Goal: Purchase product/service

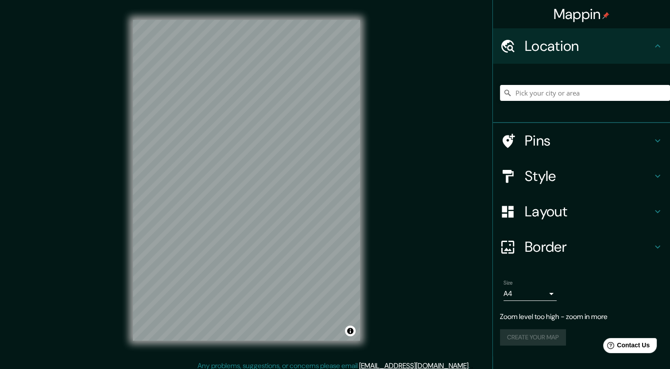
click at [450, 209] on div "Mappin Location Pins Style Layout Border Choose a border. Hint : you can make l…" at bounding box center [335, 187] width 670 height 375
click at [425, 128] on div "Mappin Location Pins Style Layout Border Choose a border. Hint : you can make l…" at bounding box center [335, 187] width 670 height 375
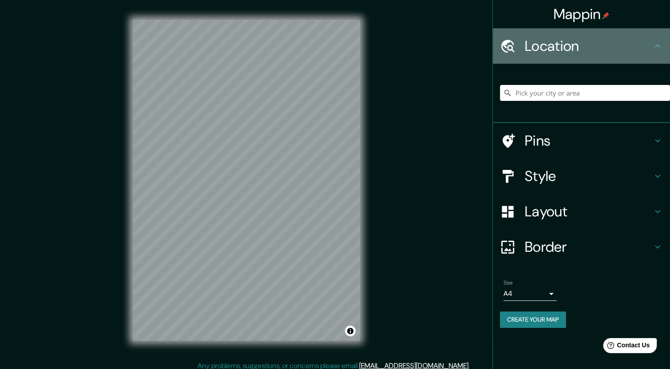
click at [637, 44] on h4 "Location" at bounding box center [589, 46] width 128 height 18
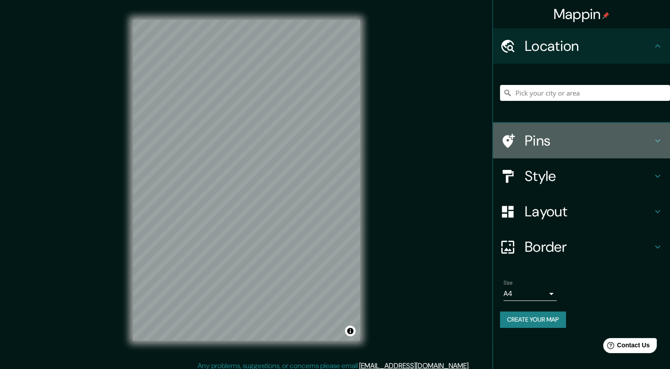
click at [623, 141] on h4 "Pins" at bounding box center [589, 141] width 128 height 18
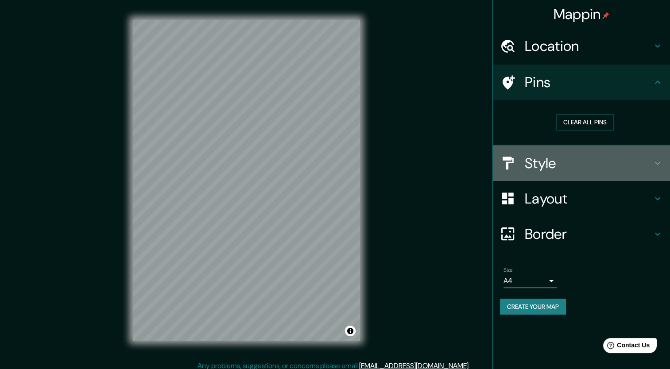
click at [618, 164] on h4 "Style" at bounding box center [589, 164] width 128 height 18
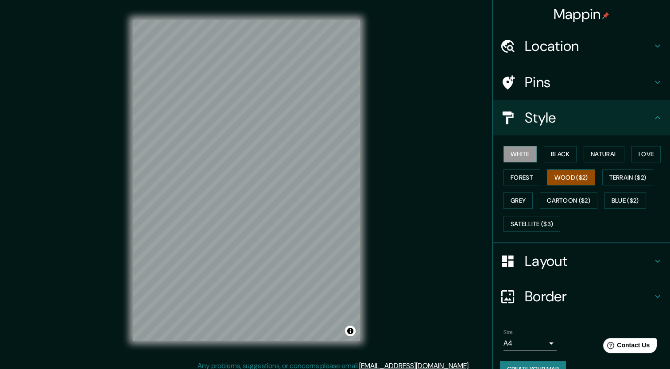
click at [575, 178] on button "Wood ($2)" at bounding box center [572, 178] width 48 height 16
click at [622, 175] on button "Terrain ($2)" at bounding box center [628, 178] width 51 height 16
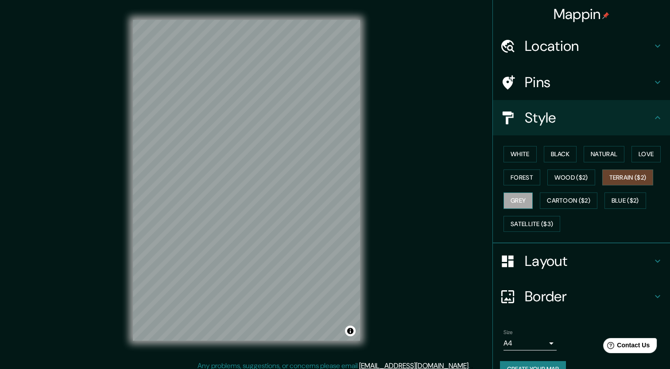
click at [516, 198] on button "Grey" at bounding box center [518, 201] width 29 height 16
click at [526, 222] on button "Satellite ($3)" at bounding box center [532, 224] width 57 height 16
click at [504, 193] on button "Grey" at bounding box center [518, 201] width 29 height 16
click at [617, 196] on button "Blue ($2)" at bounding box center [626, 201] width 42 height 16
